Goal: Find specific page/section: Find specific page/section

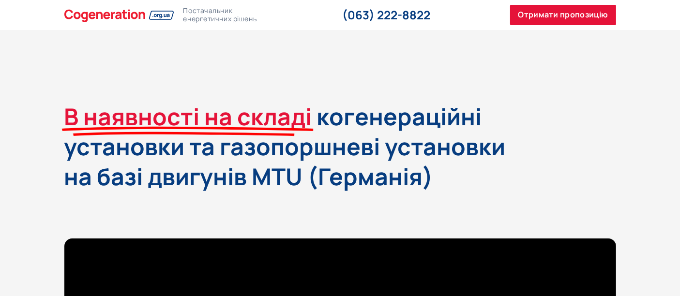
click at [133, 13] on img at bounding box center [118, 15] width 109 height 16
click at [526, 15] on span "Отримати пропозицію" at bounding box center [563, 15] width 90 height 13
click at [110, 12] on img at bounding box center [118, 15] width 109 height 16
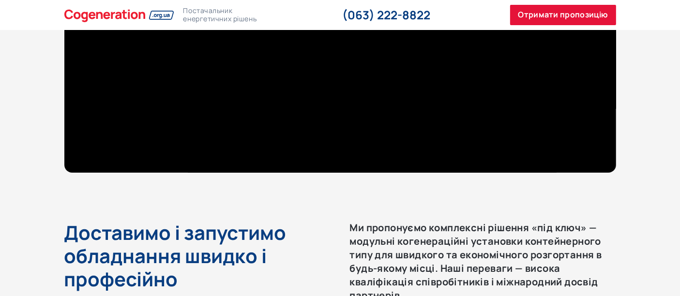
scroll to position [322, 0]
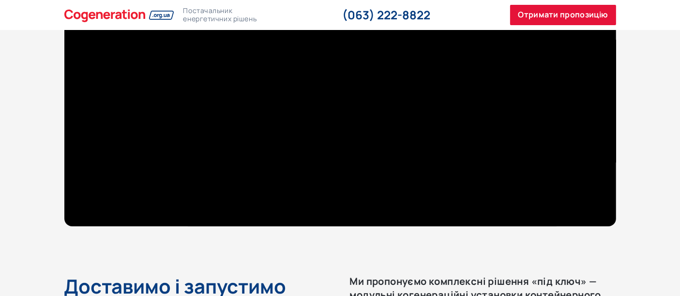
click at [654, 167] on div at bounding box center [340, 71] width 680 height 310
click at [661, 158] on div at bounding box center [340, 71] width 680 height 310
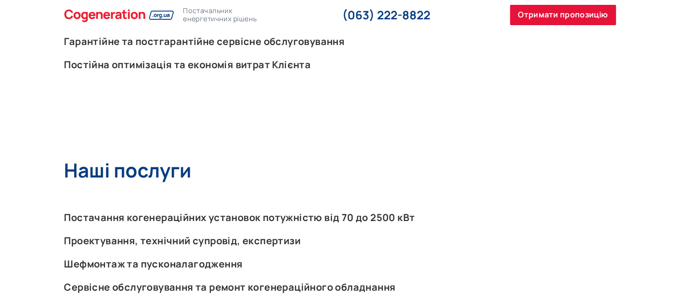
scroll to position [2038, 0]
